Goal: Find specific page/section: Find specific page/section

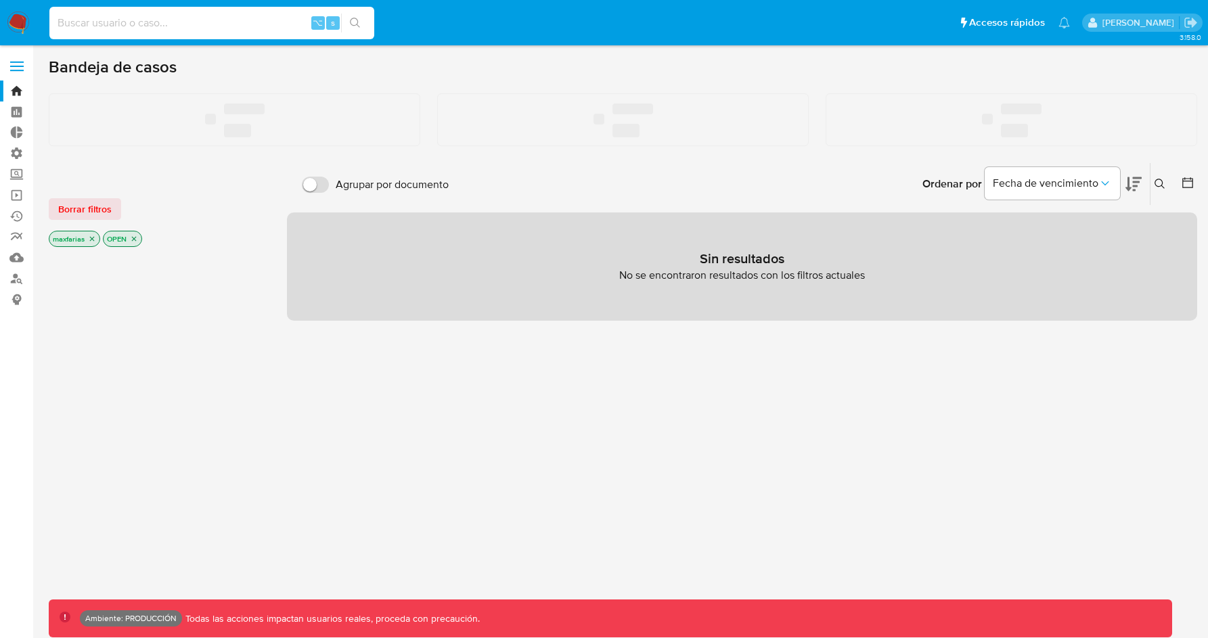
click at [139, 28] on input at bounding box center [211, 23] width 325 height 18
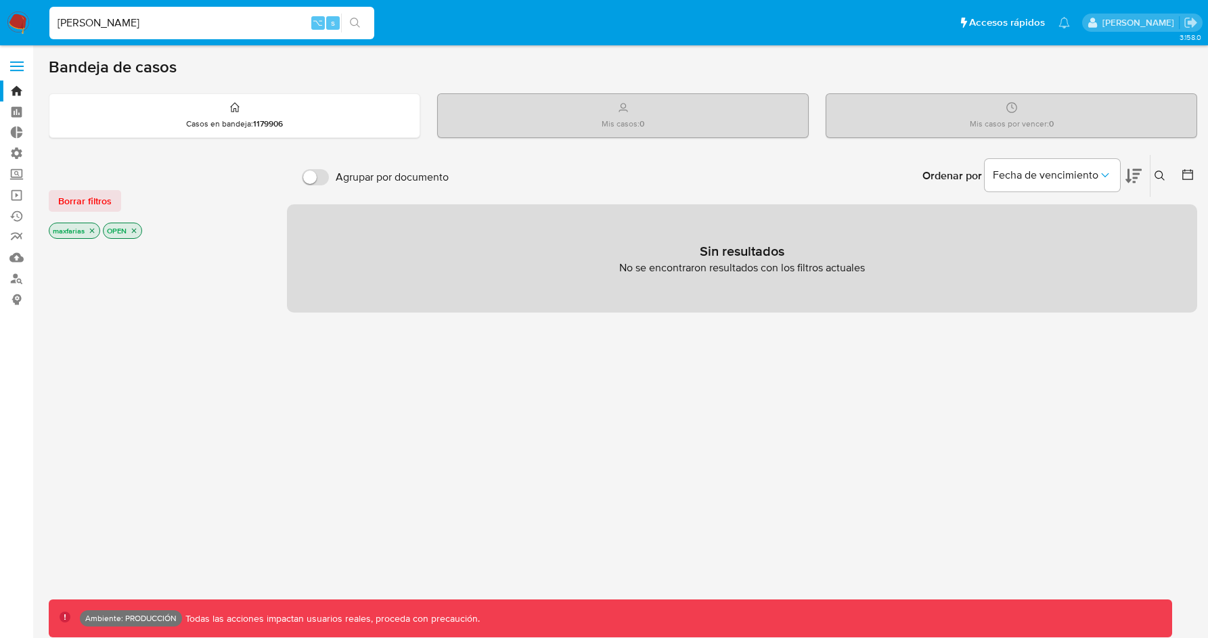
type input "[PERSON_NAME]"
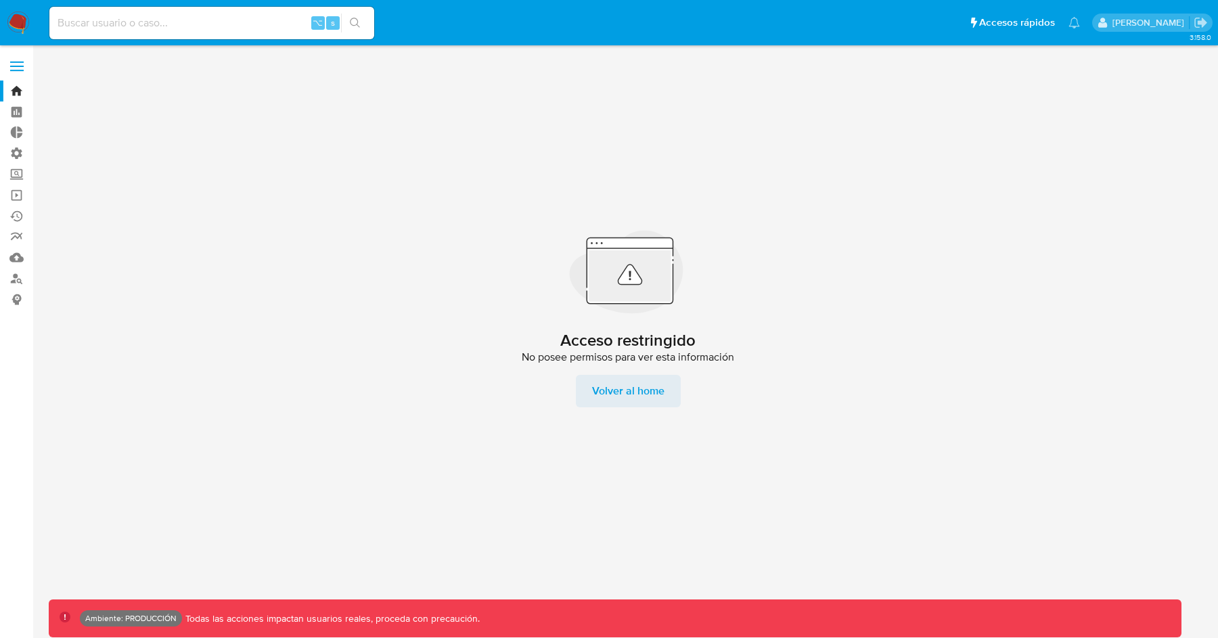
click at [606, 395] on span "Volver al home" at bounding box center [628, 391] width 72 height 32
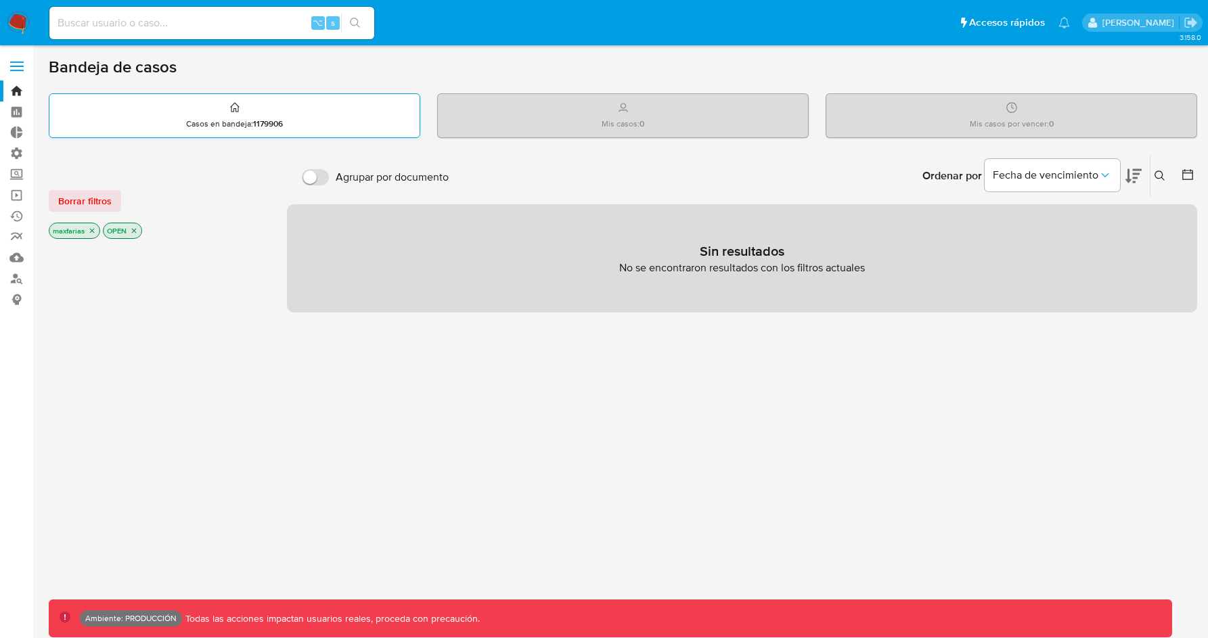
click at [240, 122] on p "Casos en bandeja : 1179906" at bounding box center [234, 123] width 97 height 11
